Goal: Obtain resource: Download file/media

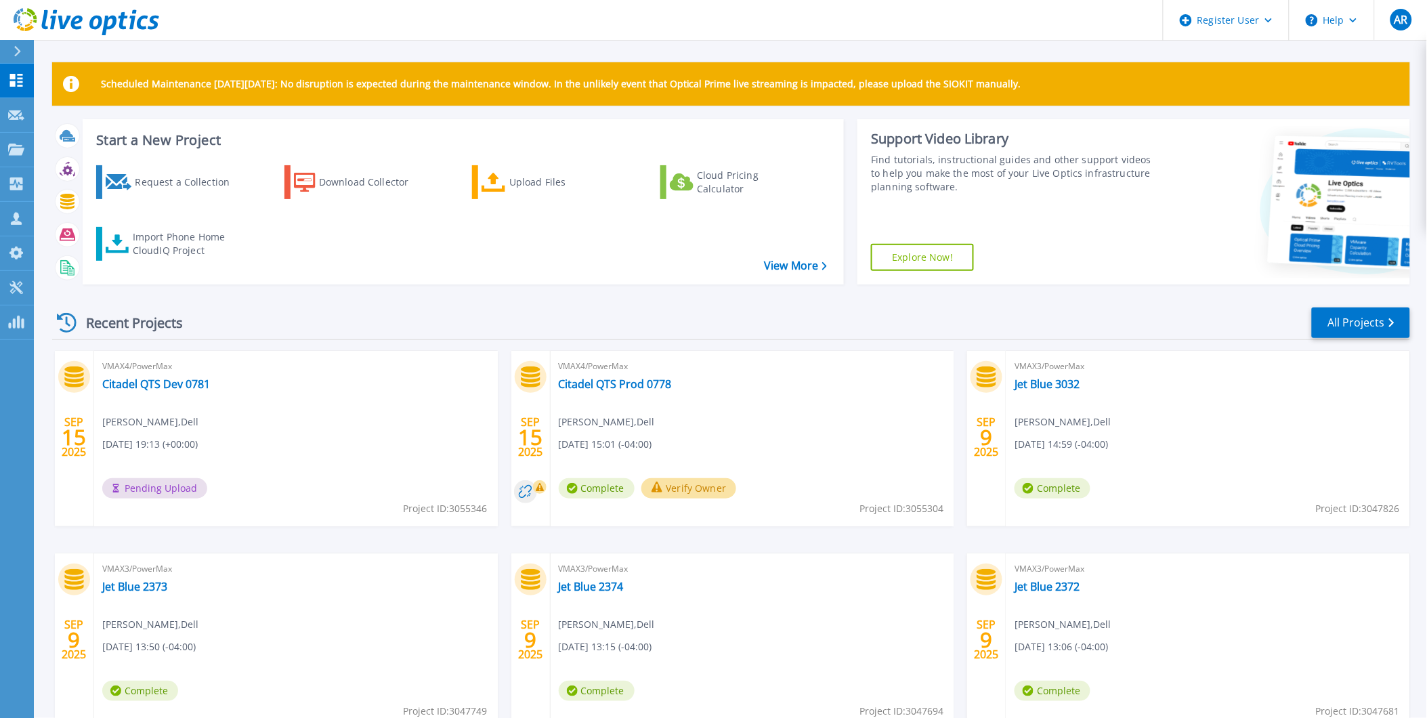
click at [673, 486] on button "Verify Owner" at bounding box center [690, 488] width 96 height 20
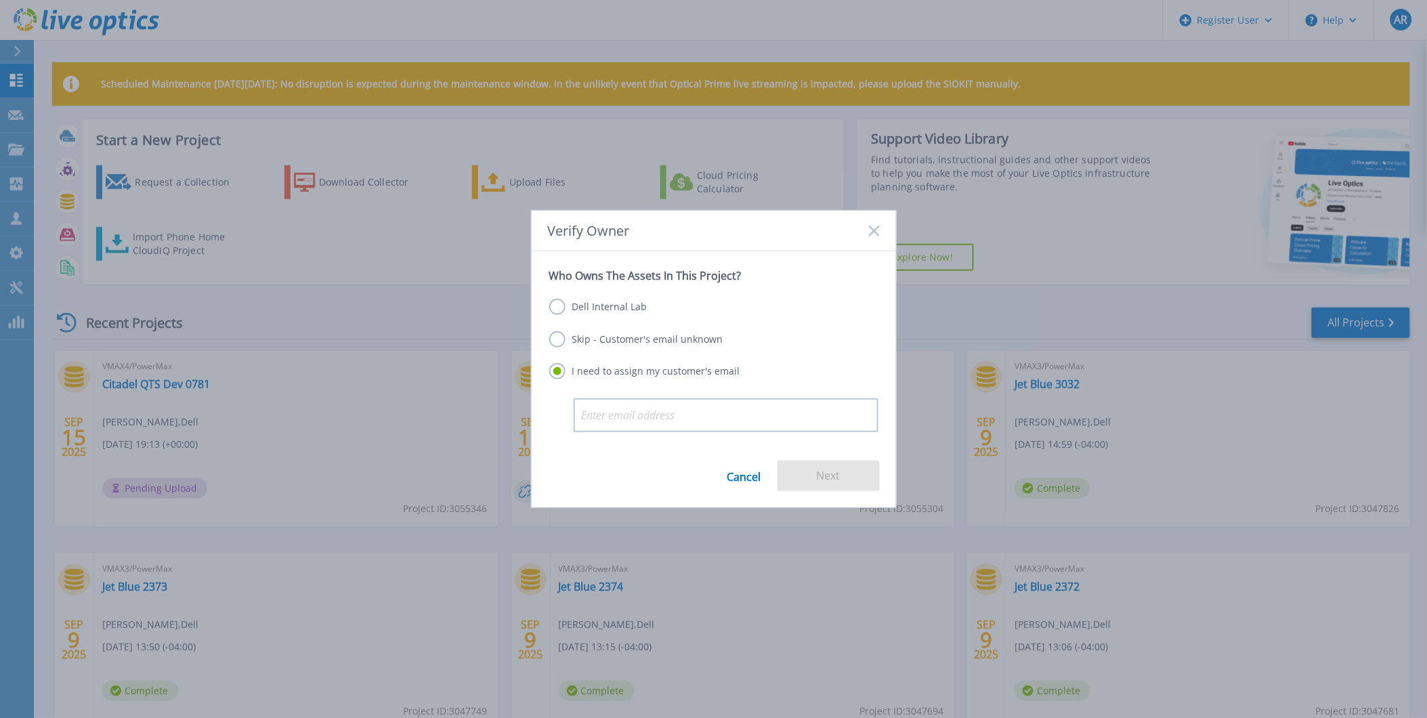
click at [553, 306] on label "Dell Internal Lab" at bounding box center [598, 307] width 98 height 16
click at [0, 0] on input "Dell Internal Lab" at bounding box center [0, 0] width 0 height 0
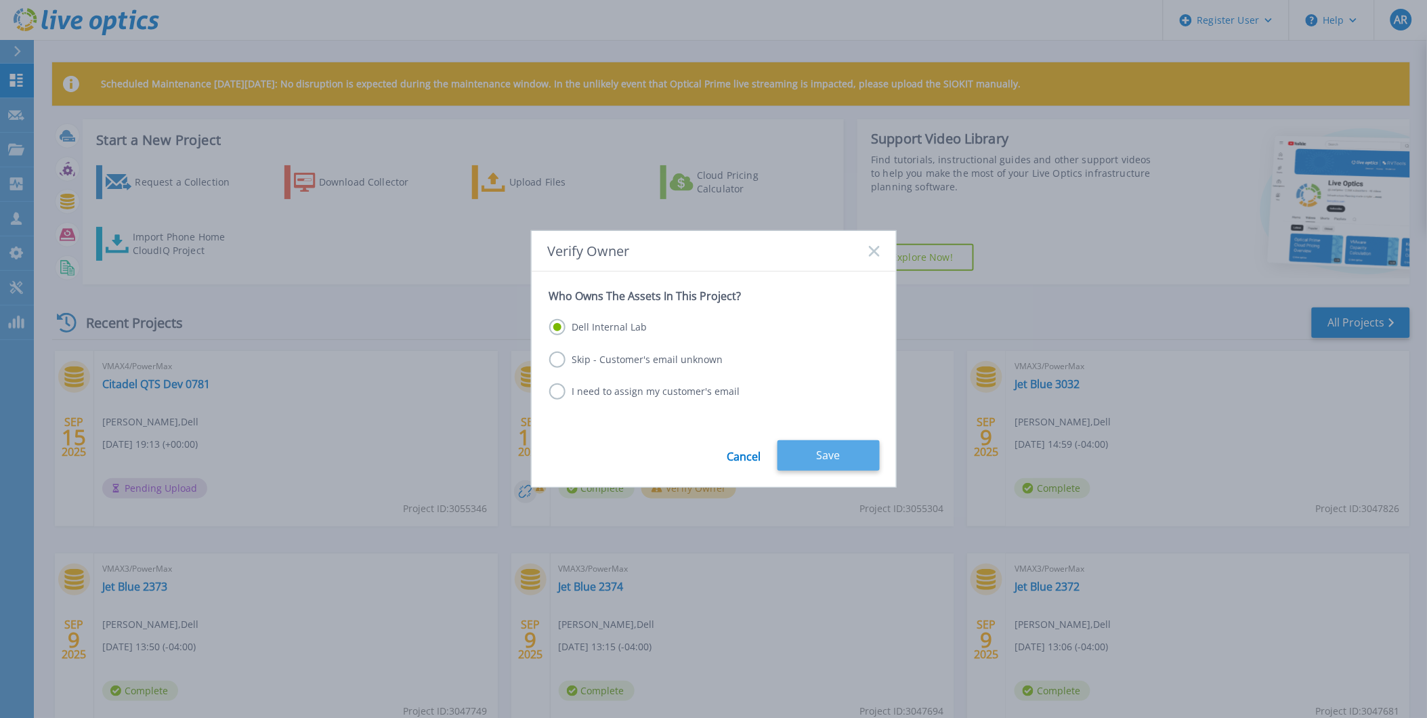
click at [810, 457] on button "Save" at bounding box center [829, 455] width 102 height 30
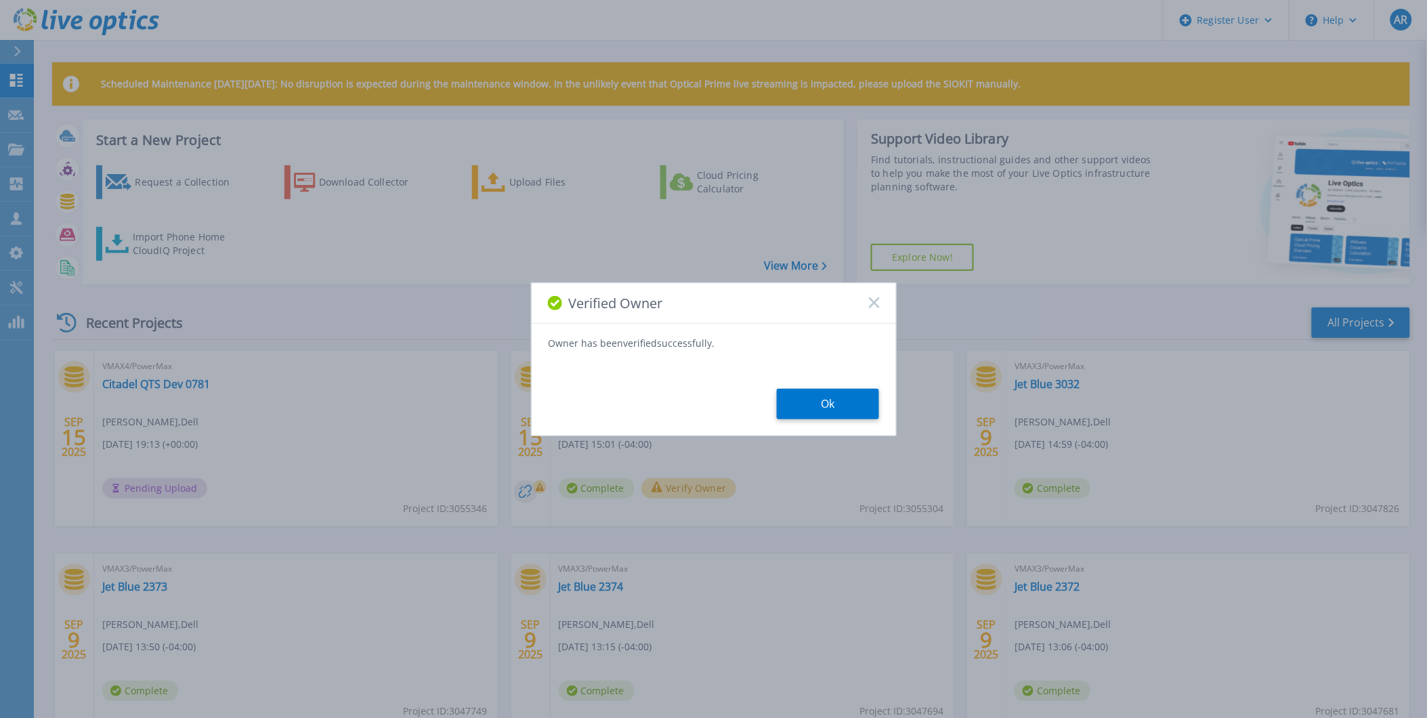
click at [857, 412] on button "Ok" at bounding box center [828, 404] width 102 height 30
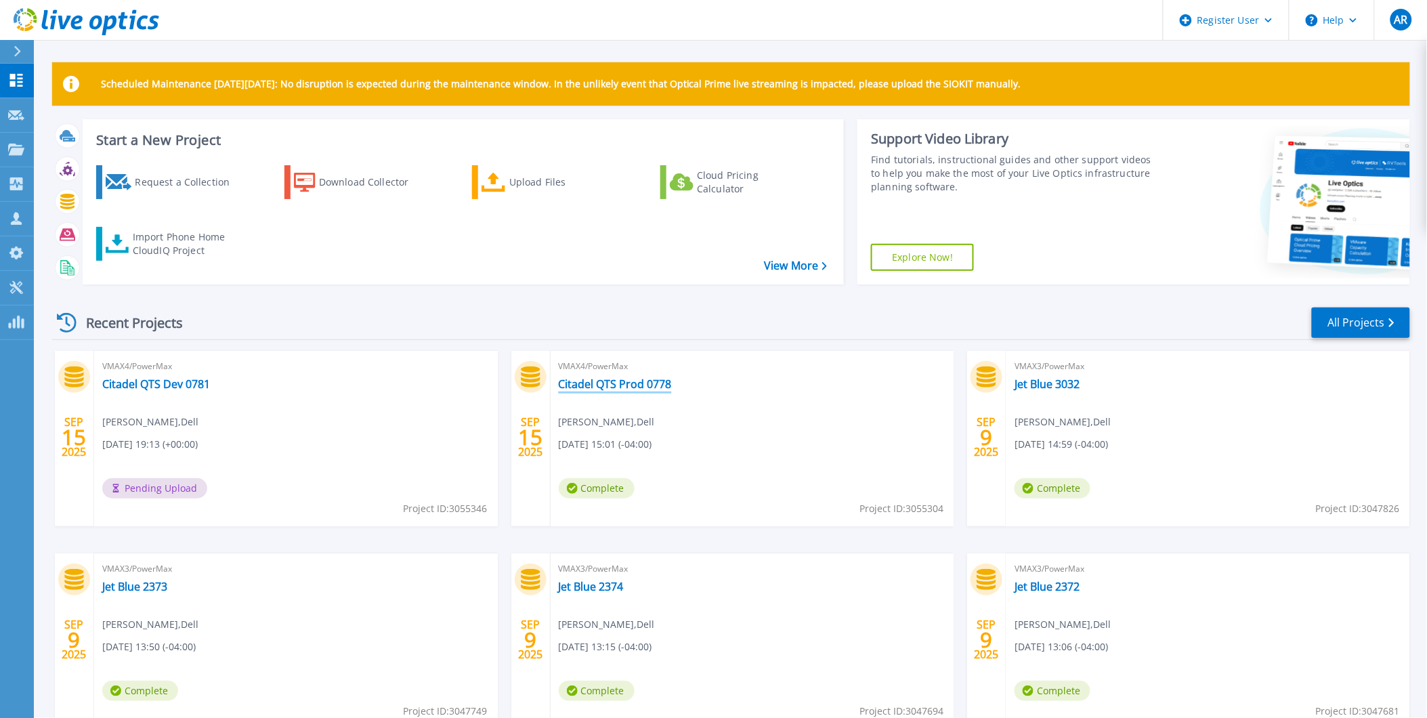
click at [637, 383] on link "Citadel QTS Prod 0778" at bounding box center [615, 384] width 113 height 14
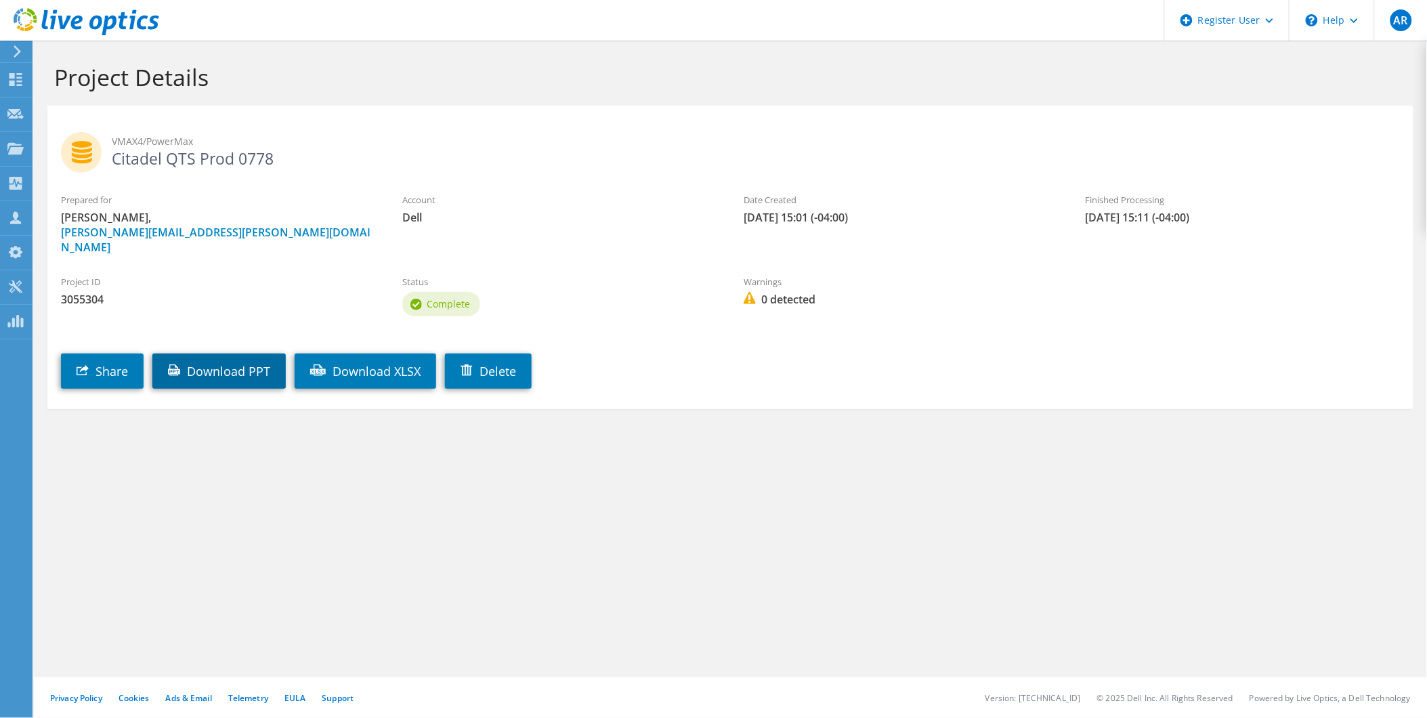
click at [218, 354] on link "Download PPT" at bounding box center [218, 371] width 133 height 35
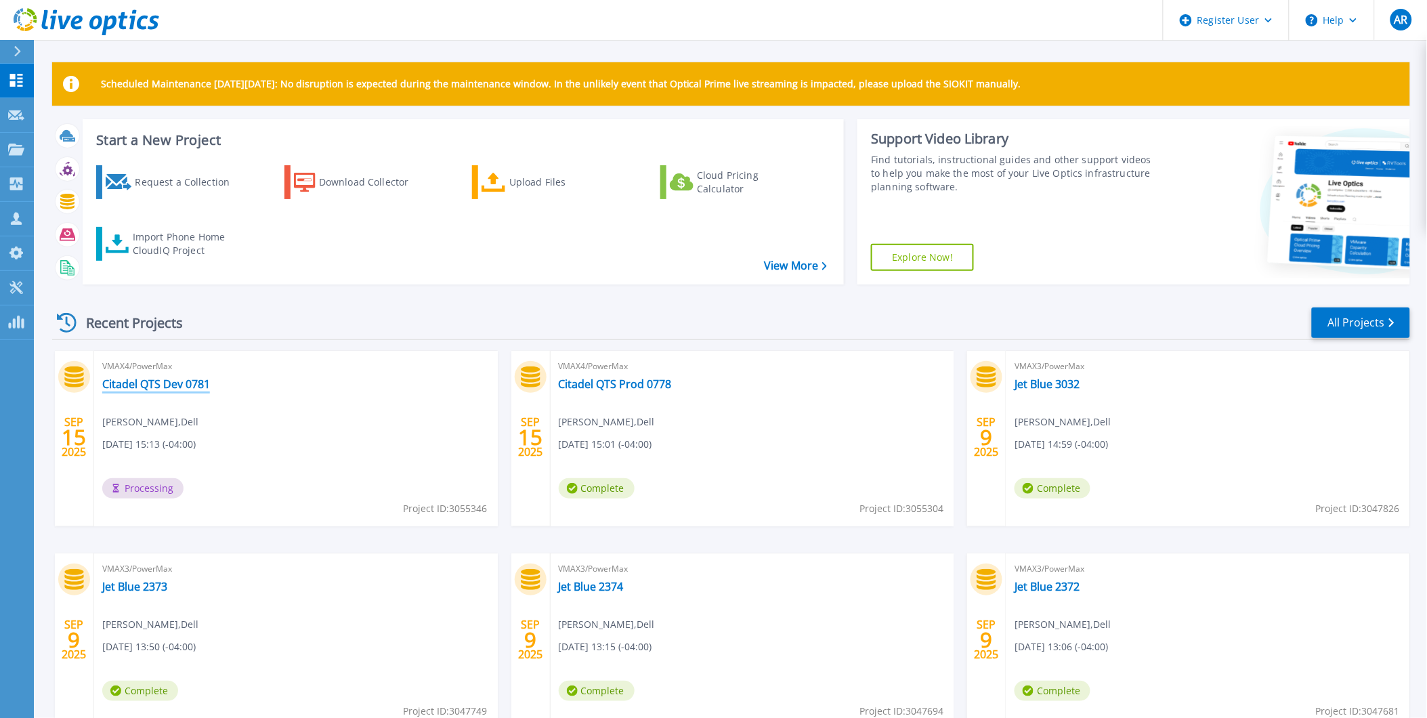
click at [144, 382] on link "Citadel QTS Dev 0781" at bounding box center [156, 384] width 108 height 14
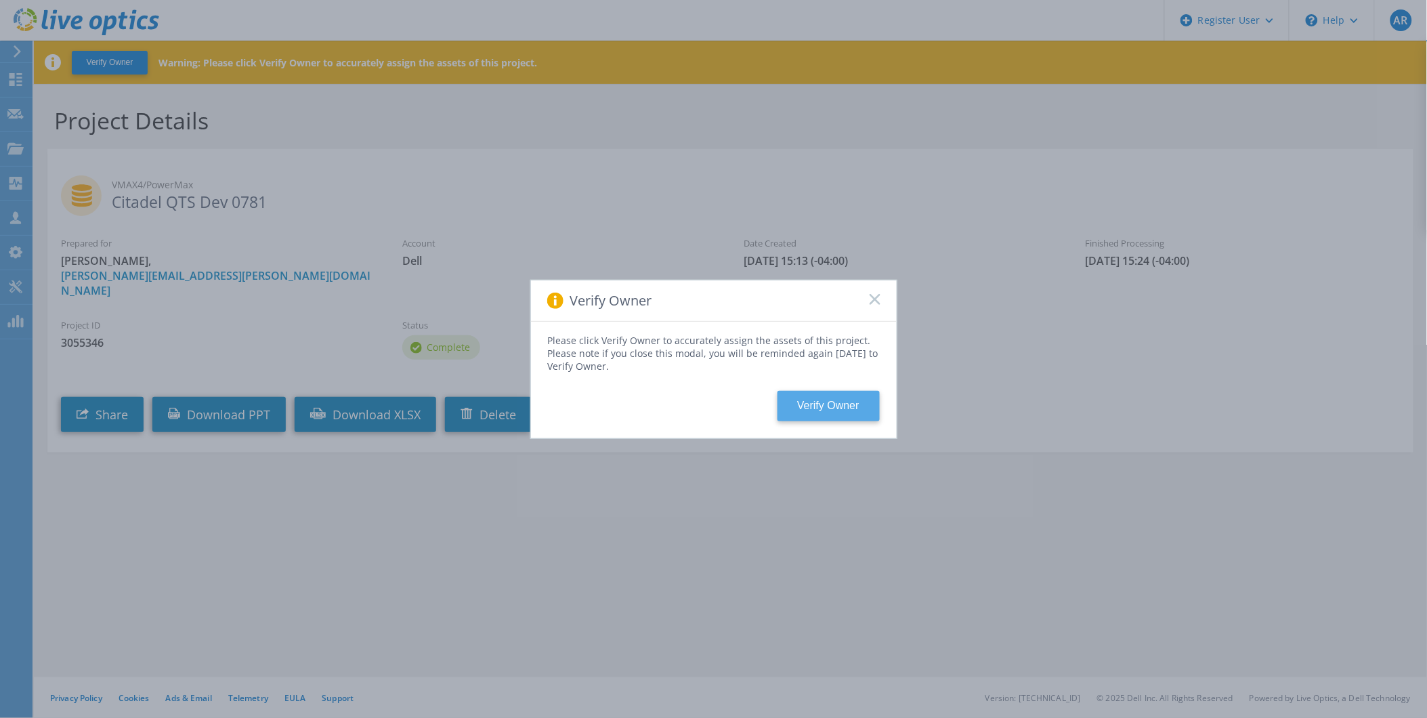
click at [855, 396] on button "Verify Owner" at bounding box center [829, 406] width 102 height 30
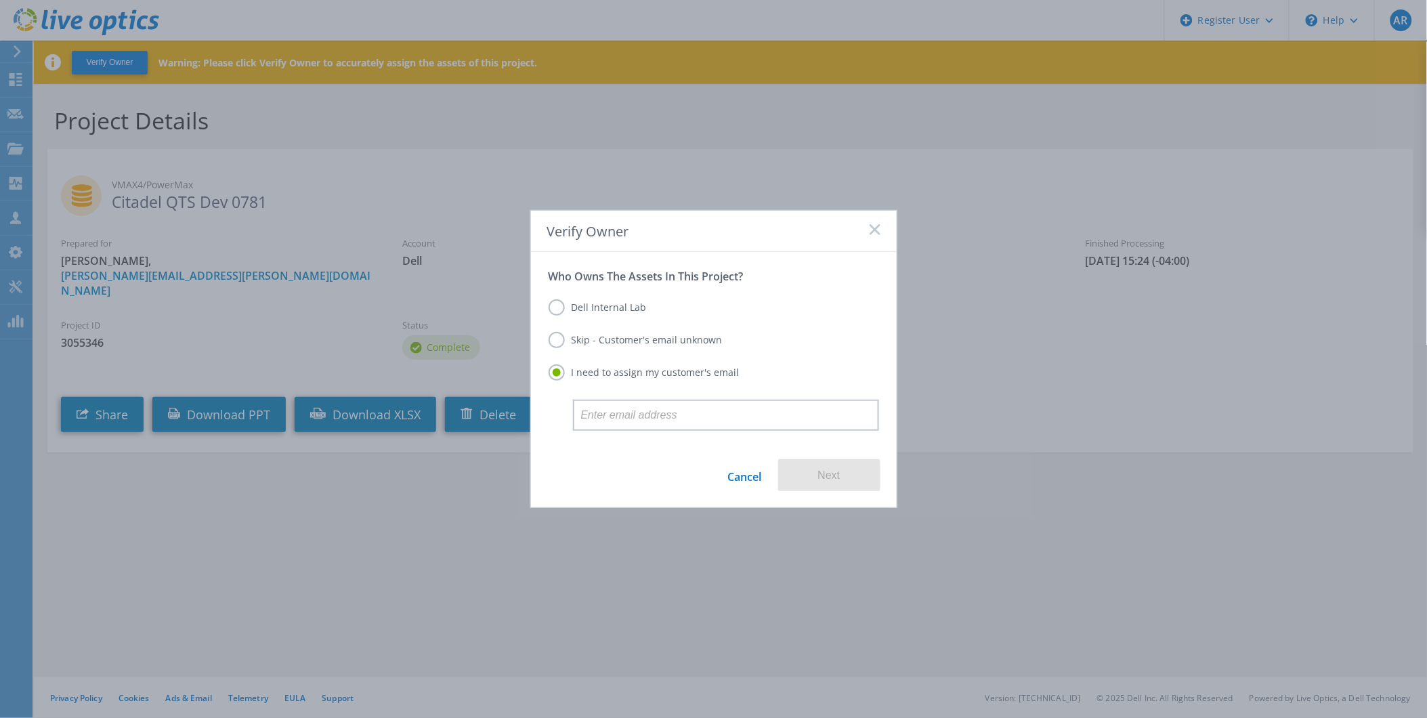
click at [560, 310] on label "Dell Internal Lab" at bounding box center [598, 307] width 98 height 16
click at [0, 0] on input "Dell Internal Lab" at bounding box center [0, 0] width 0 height 0
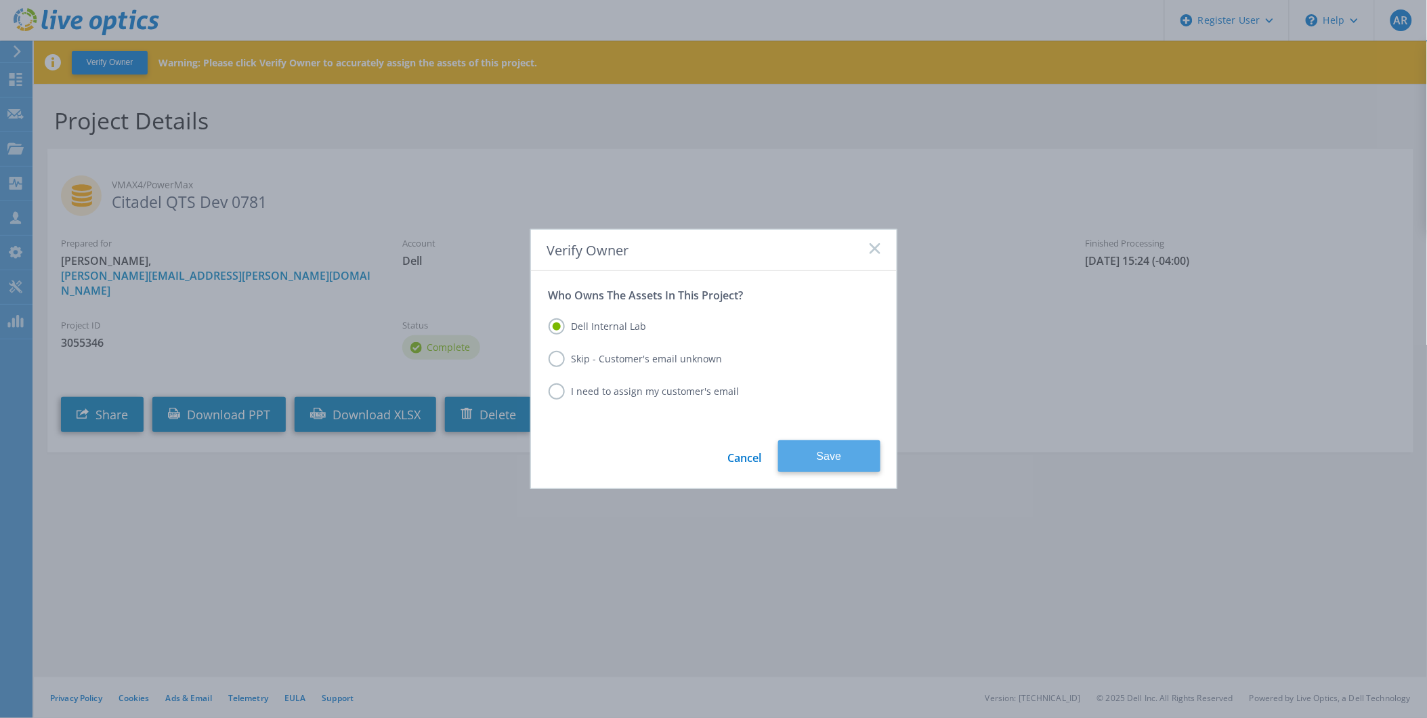
click at [845, 463] on button "Save" at bounding box center [829, 456] width 102 height 32
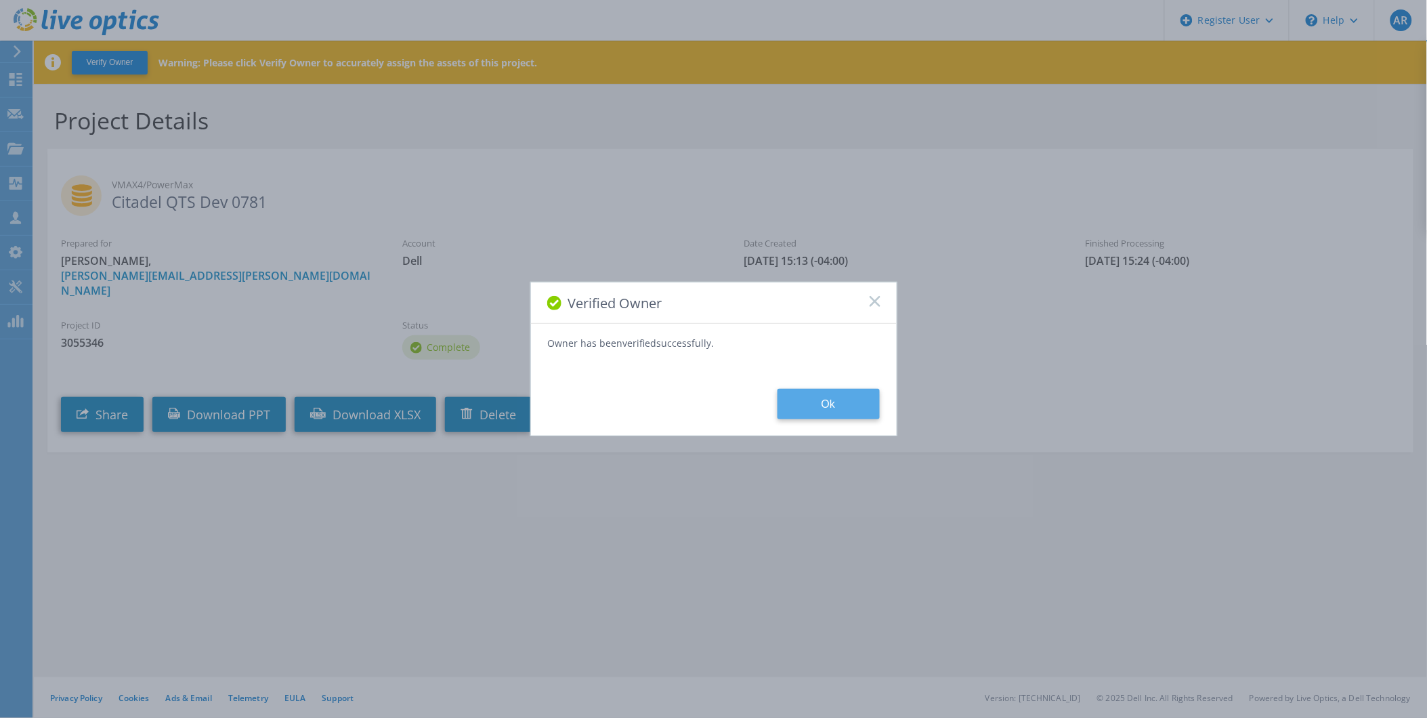
click at [820, 405] on button "Ok" at bounding box center [829, 404] width 102 height 30
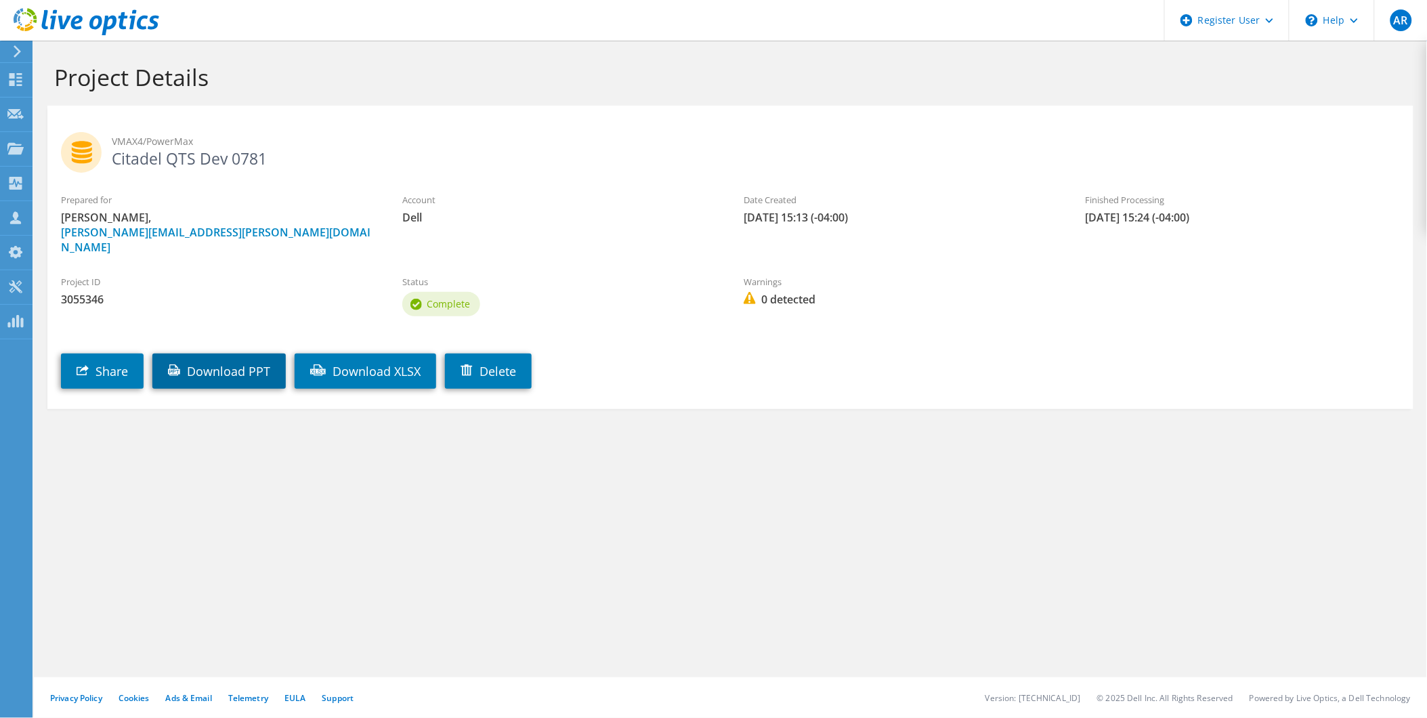
click at [238, 362] on link "Download PPT" at bounding box center [218, 371] width 133 height 35
click at [16, 78] on icon at bounding box center [15, 79] width 16 height 13
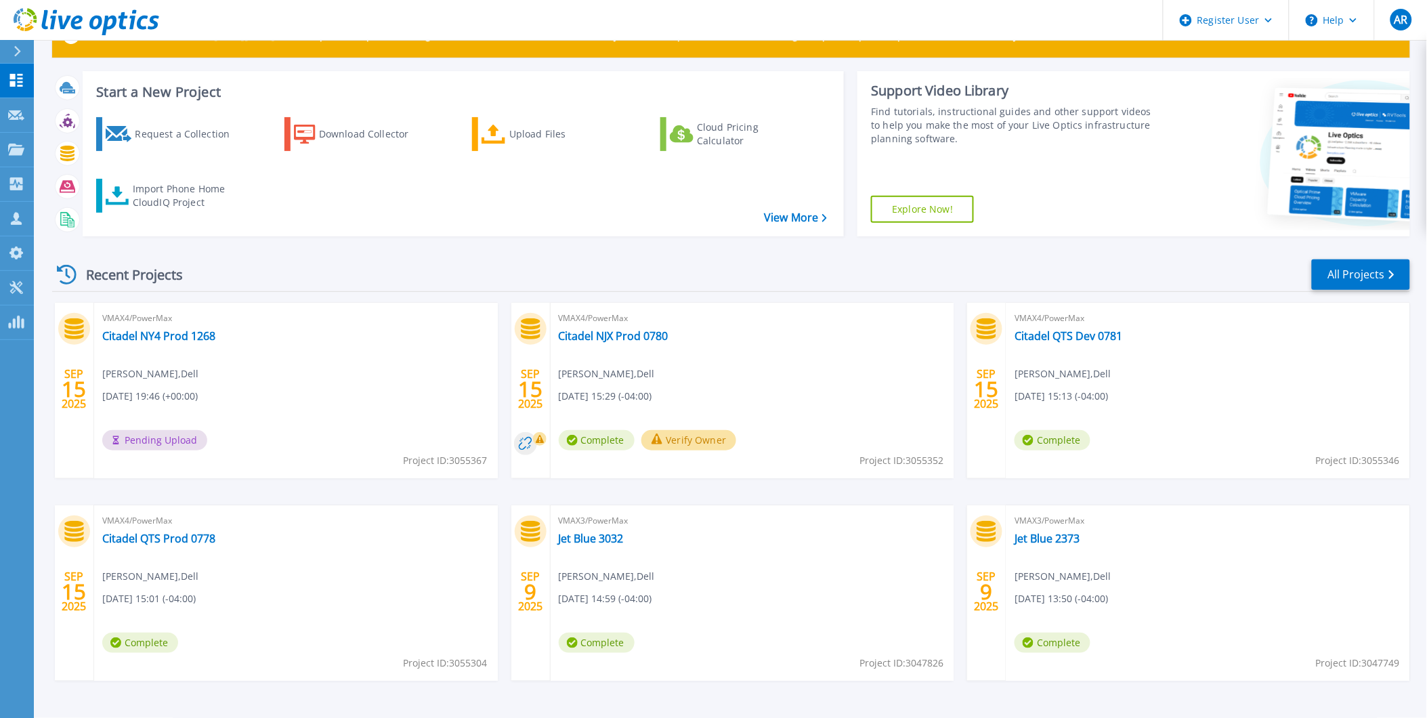
scroll to position [75, 0]
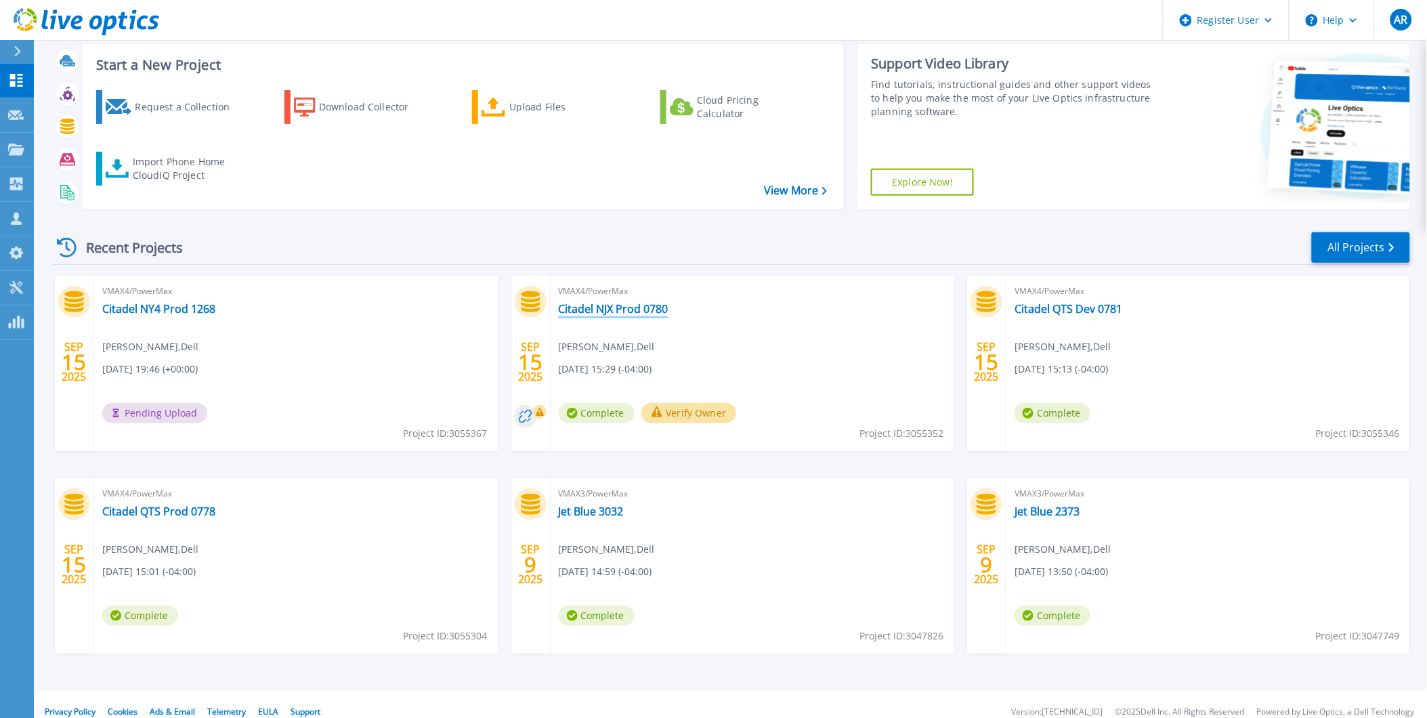
click at [606, 306] on link "Citadel NJX Prod 0780" at bounding box center [614, 309] width 110 height 14
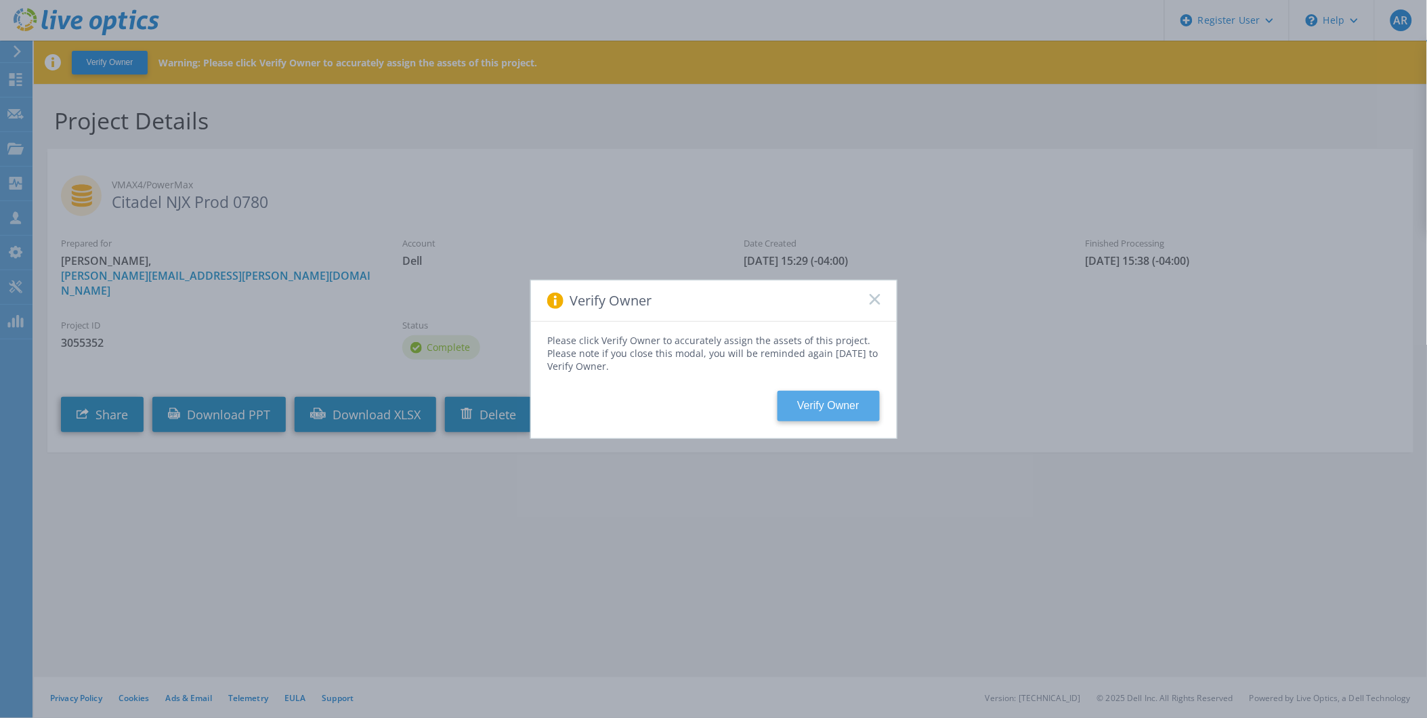
click at [841, 402] on button "Verify Owner" at bounding box center [829, 406] width 102 height 30
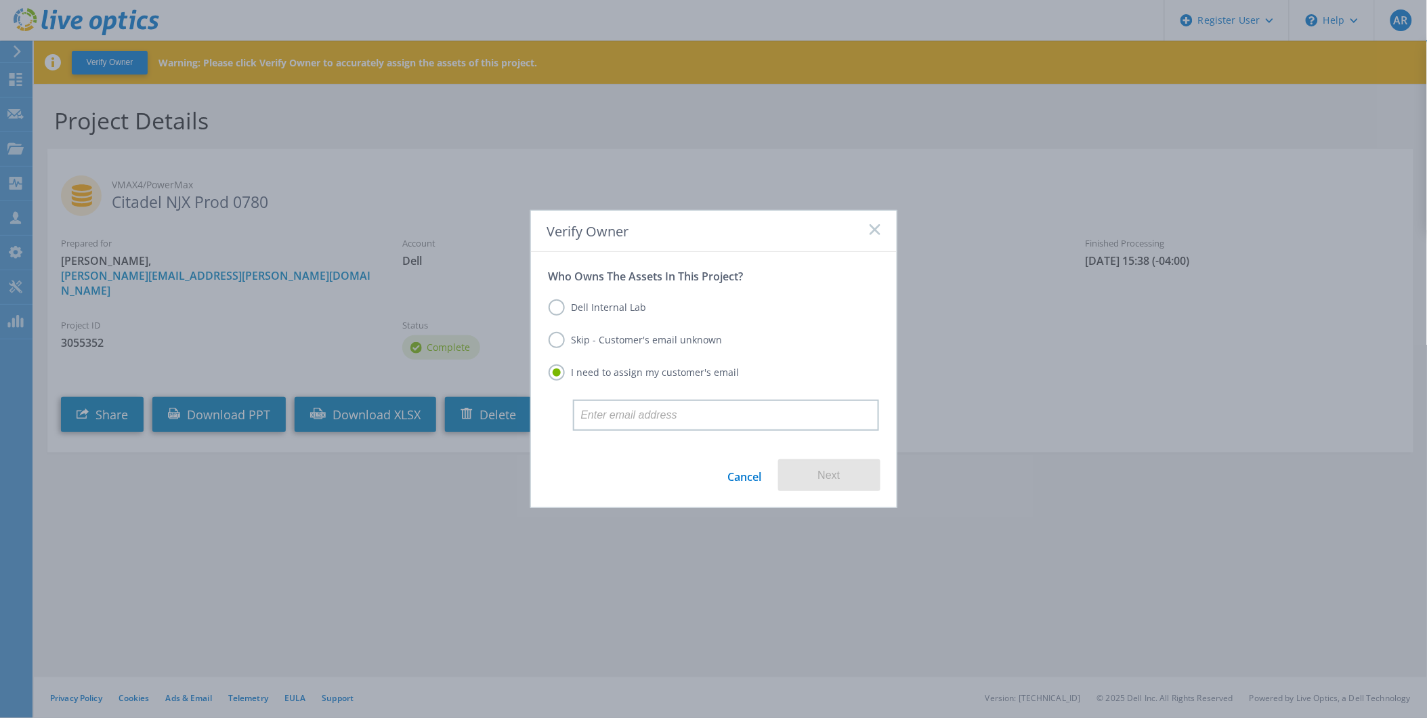
click at [550, 314] on label "Dell Internal Lab" at bounding box center [598, 307] width 98 height 16
click at [0, 0] on input "Dell Internal Lab" at bounding box center [0, 0] width 0 height 0
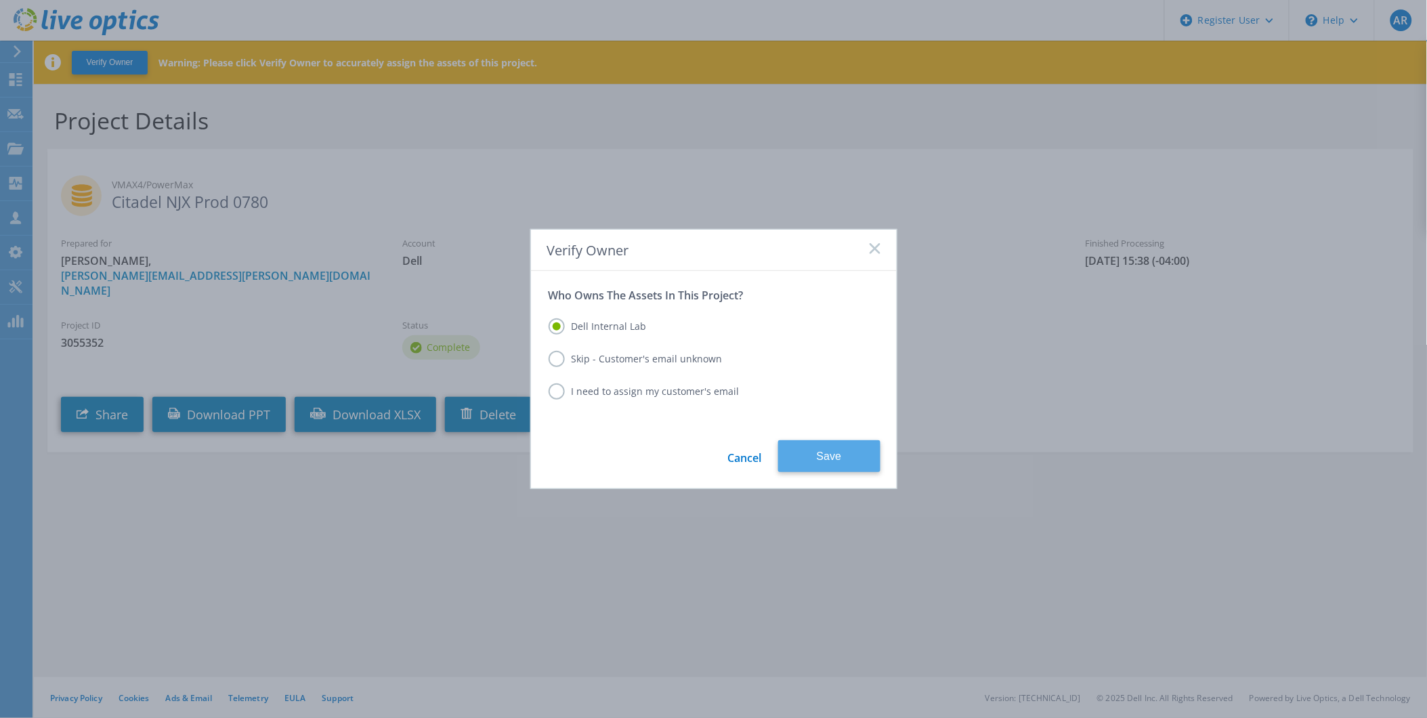
click at [832, 461] on button "Save" at bounding box center [829, 456] width 102 height 32
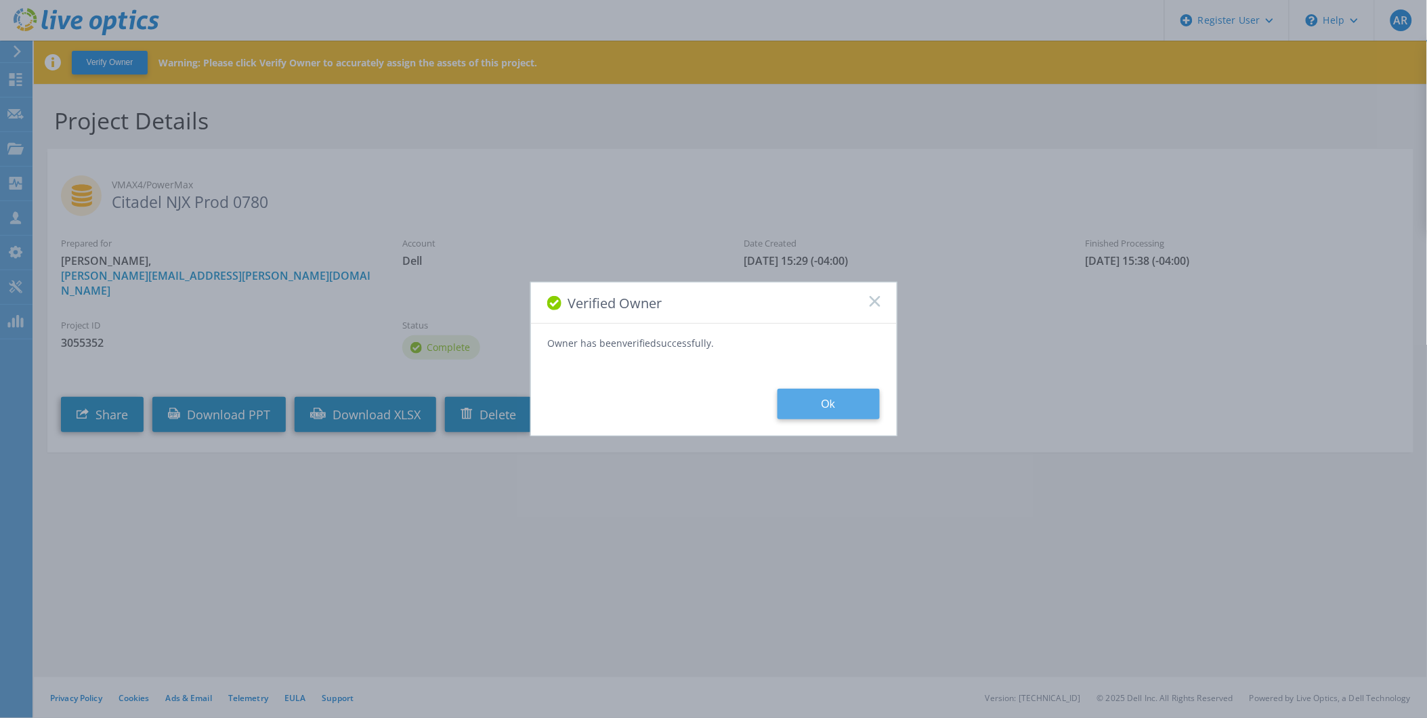
click at [815, 403] on button "Ok" at bounding box center [829, 404] width 102 height 30
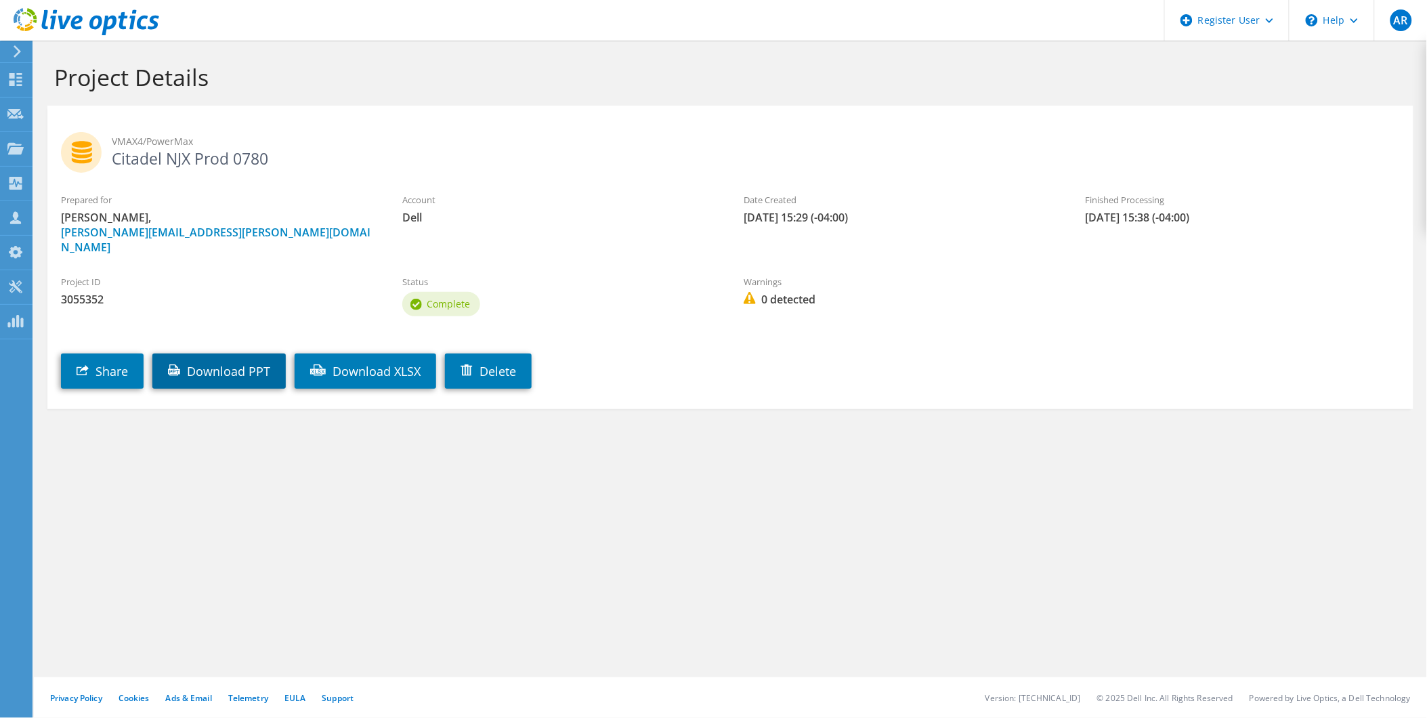
click at [249, 360] on link "Download PPT" at bounding box center [218, 371] width 133 height 35
click at [12, 79] on use at bounding box center [15, 79] width 13 height 13
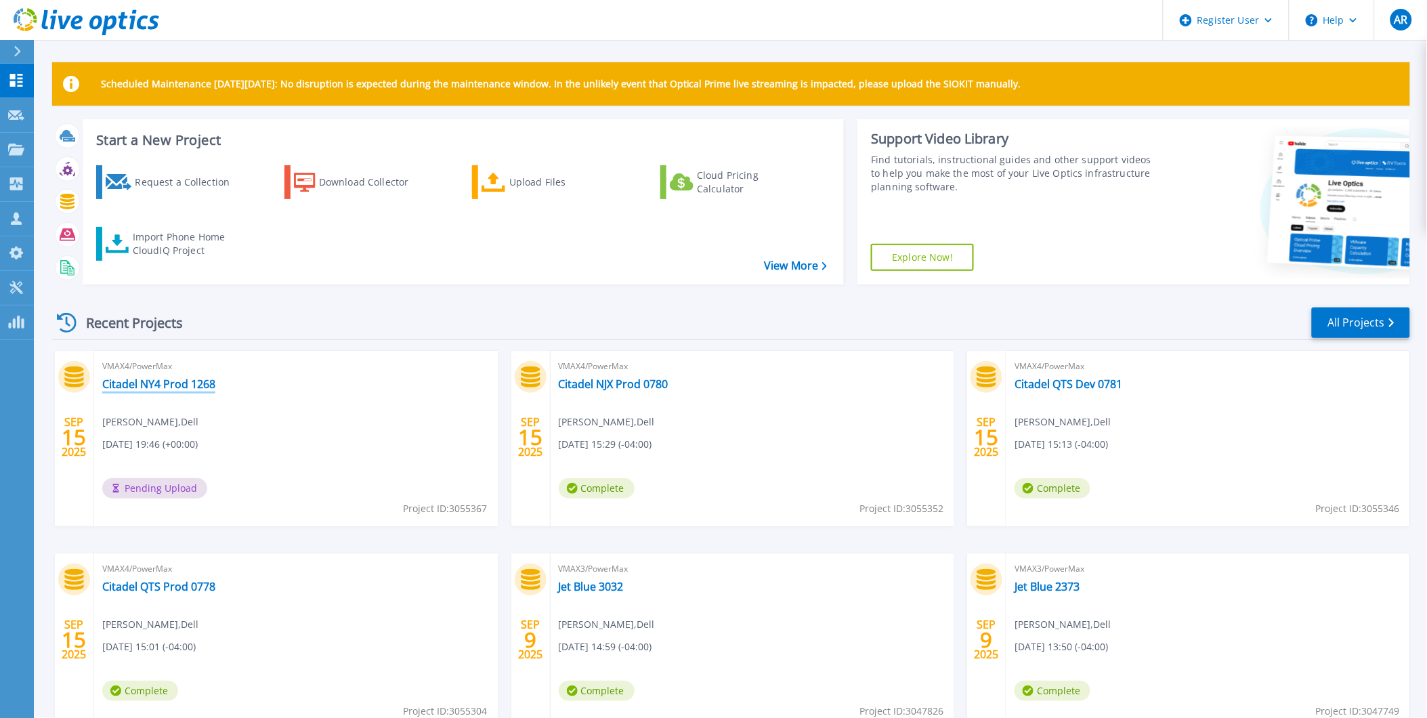
click at [188, 388] on link "Citadel NY4 Prod 1268" at bounding box center [158, 384] width 113 height 14
click at [627, 384] on link "Citadel NY4 Prod 1268" at bounding box center [615, 384] width 113 height 14
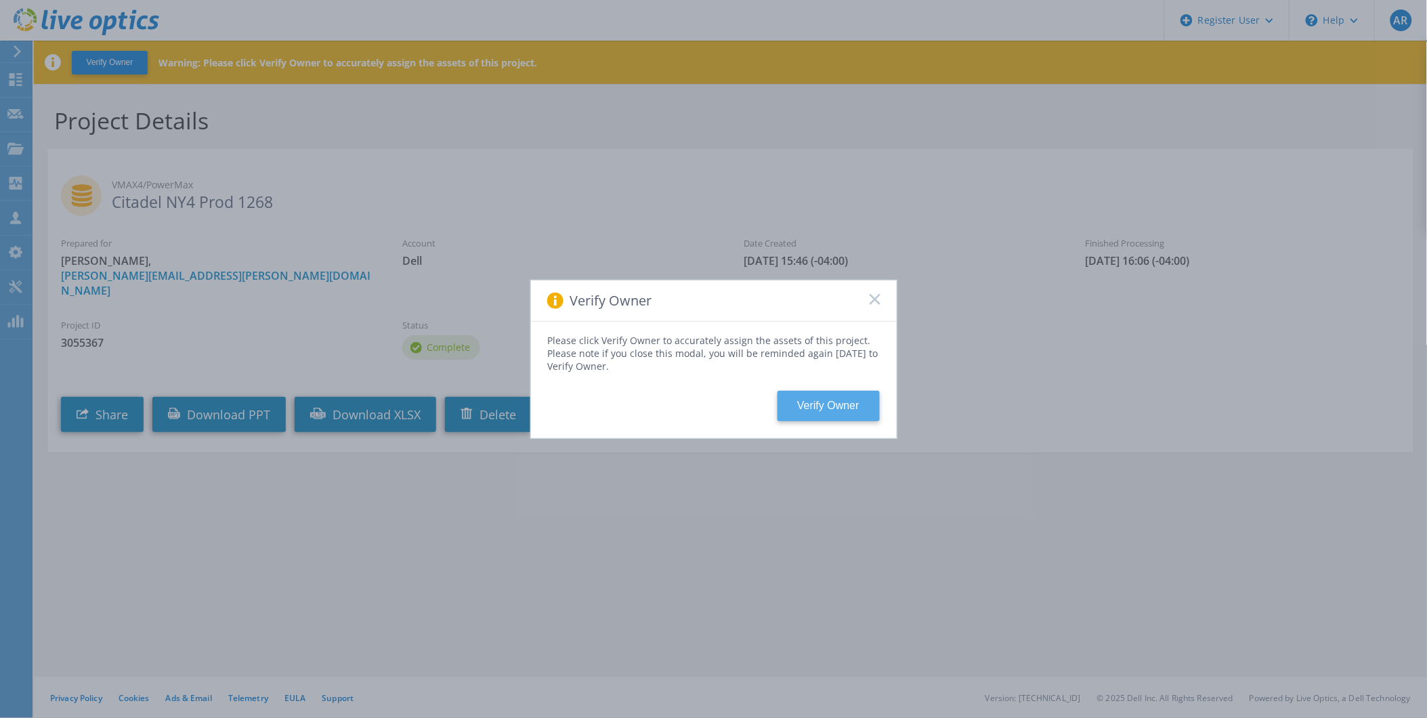
click at [830, 409] on button "Verify Owner" at bounding box center [829, 406] width 102 height 30
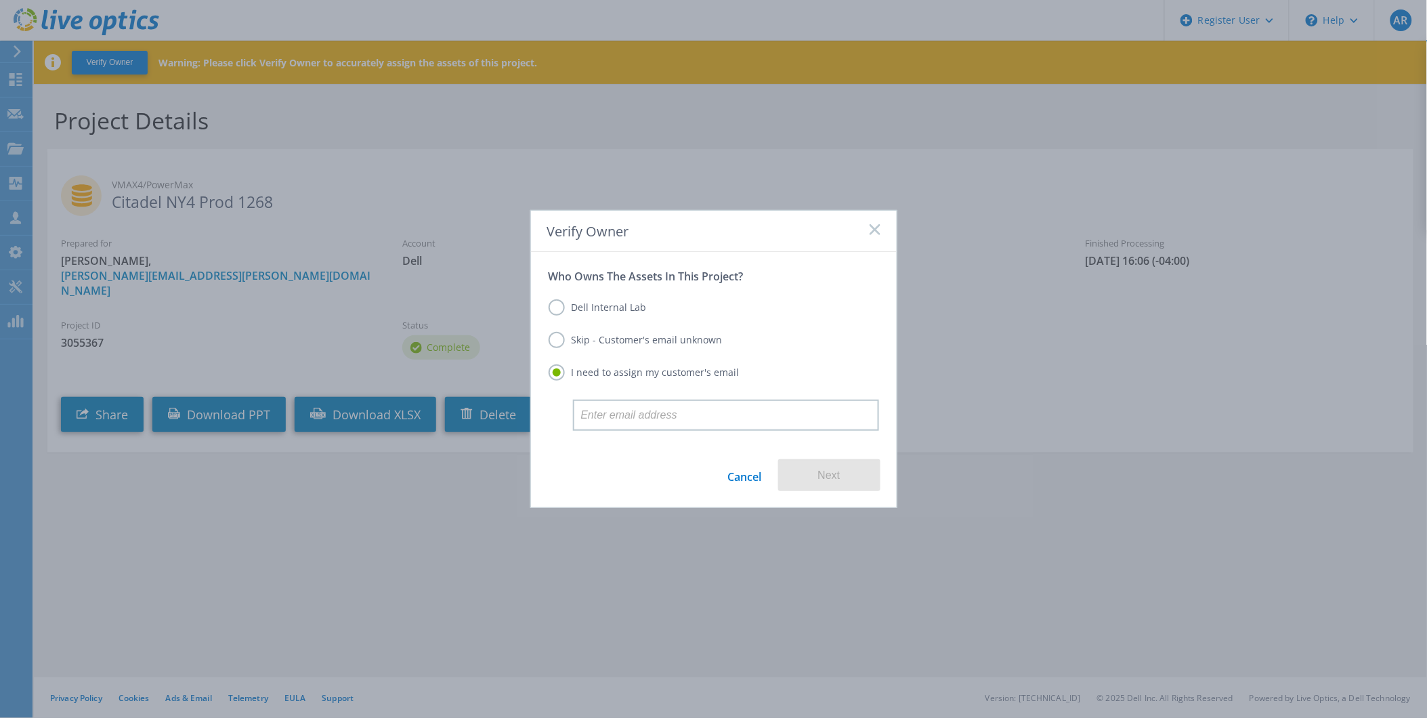
click at [556, 310] on label "Dell Internal Lab" at bounding box center [598, 307] width 98 height 16
click at [0, 0] on input "Dell Internal Lab" at bounding box center [0, 0] width 0 height 0
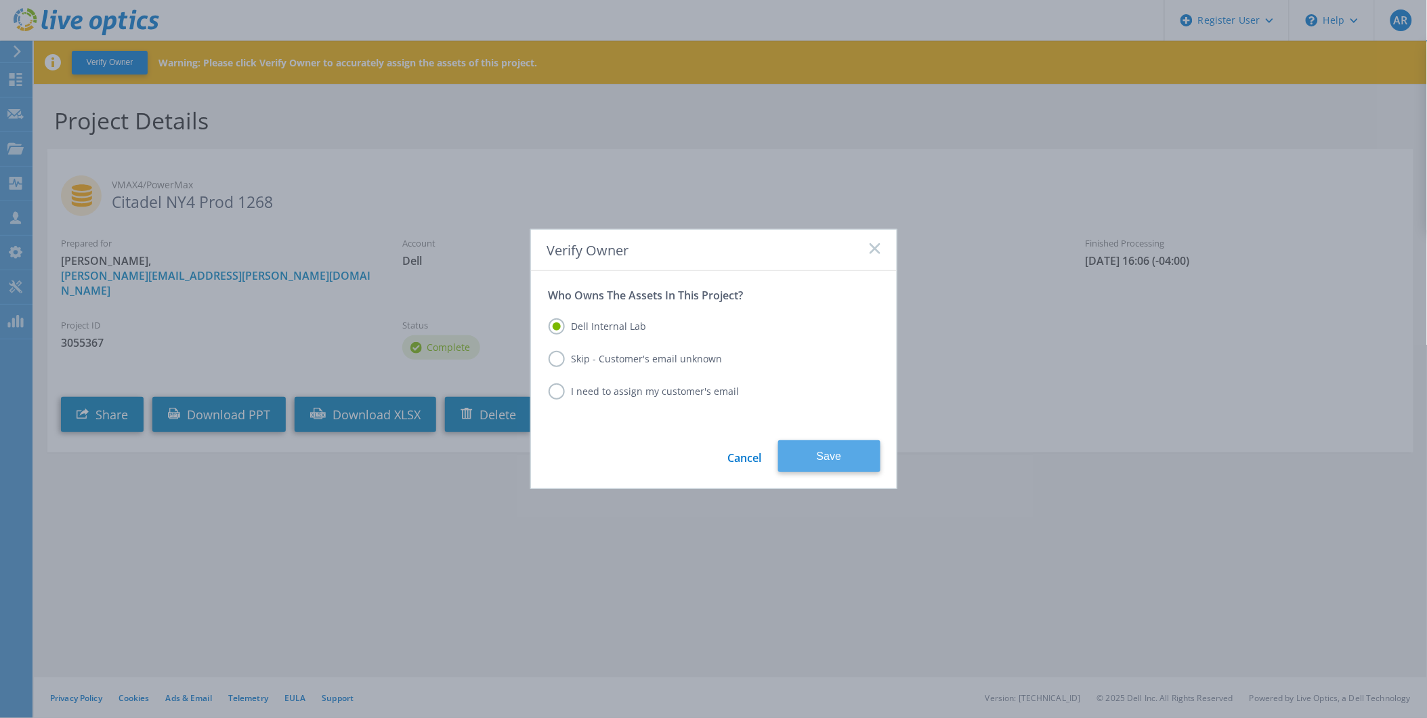
click at [796, 462] on button "Save" at bounding box center [829, 456] width 102 height 32
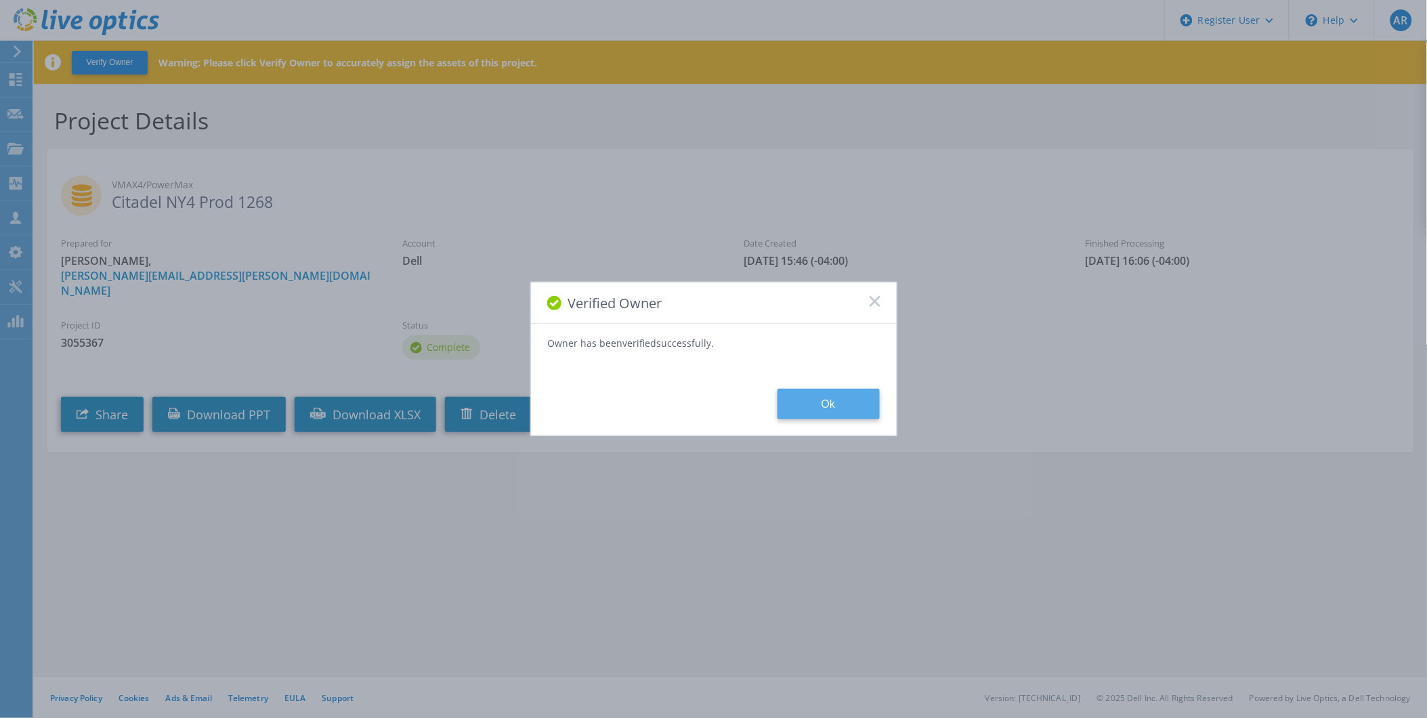
click at [847, 404] on button "Ok" at bounding box center [829, 404] width 102 height 30
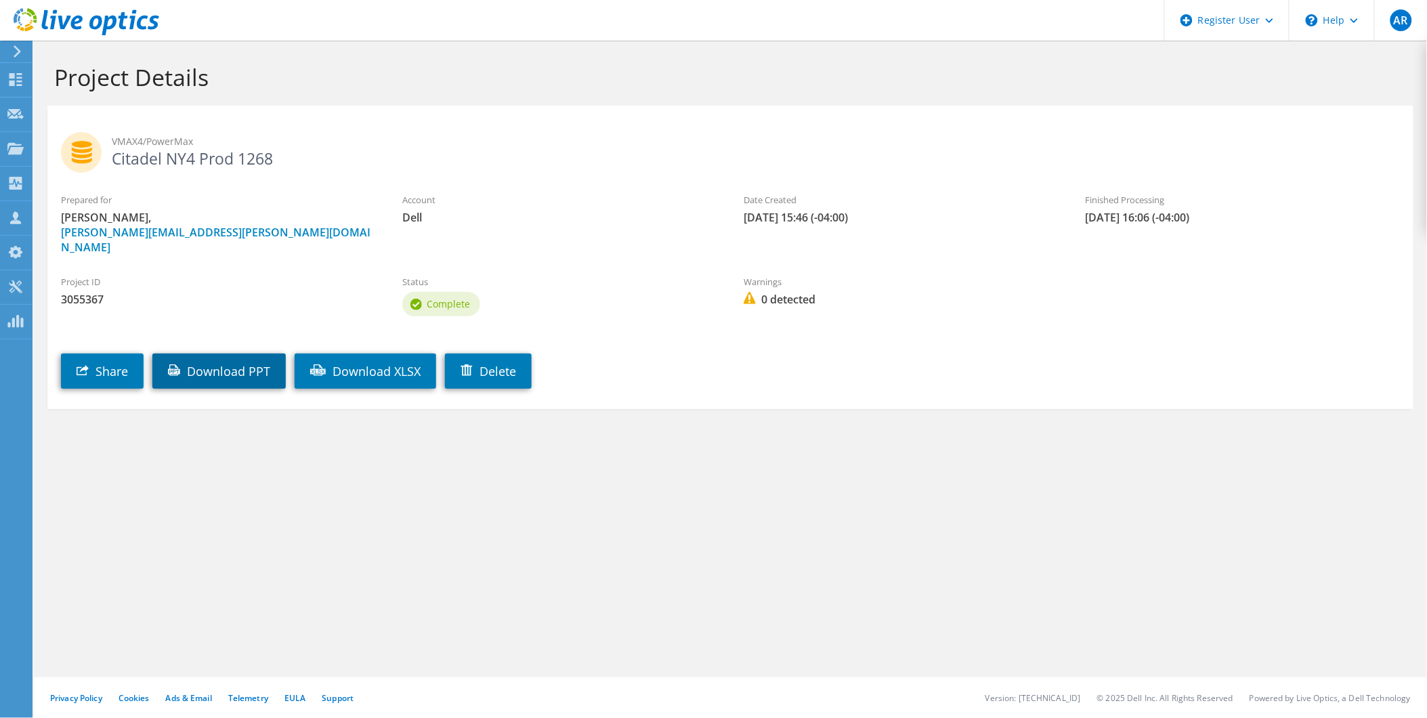
click at [251, 354] on link "Download PPT" at bounding box center [218, 371] width 133 height 35
